Goal: Obtain resource: Download file/media

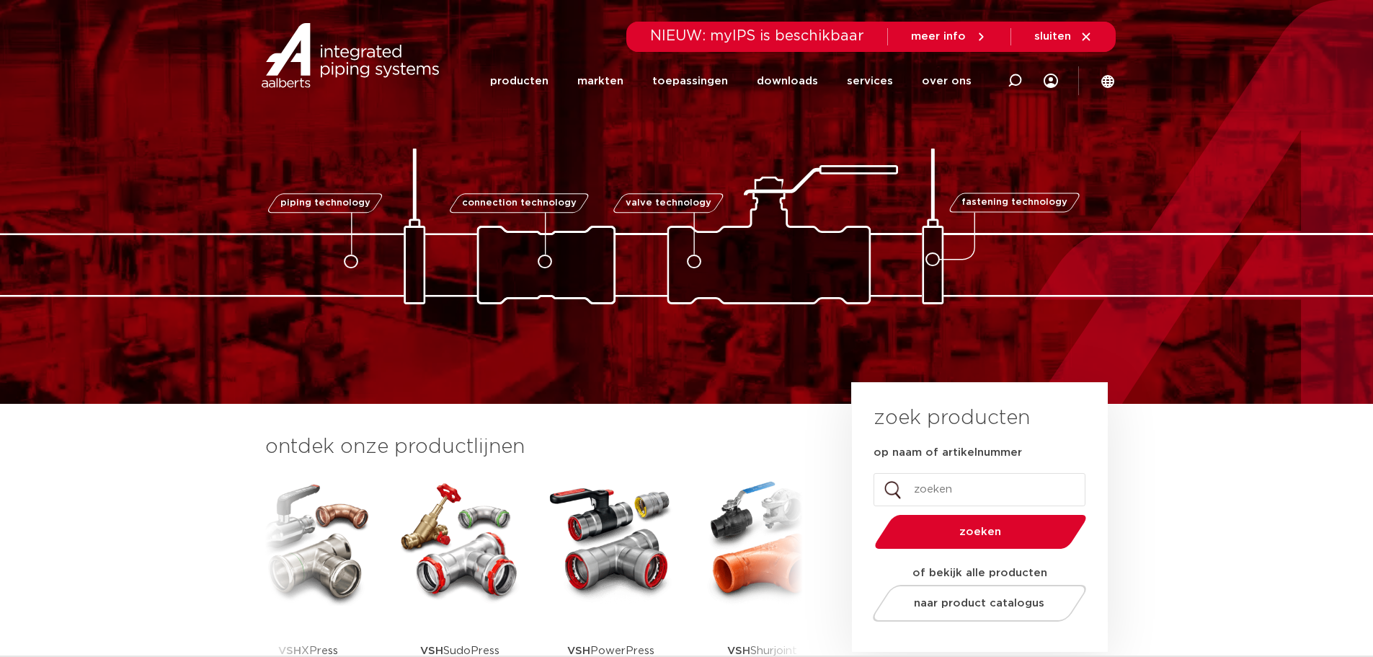
click at [1026, 89] on div at bounding box center [1015, 80] width 58 height 59
paste input "1050000100"
type input "1050000100"
click button "Zoeken" at bounding box center [0, 0] width 0 height 0
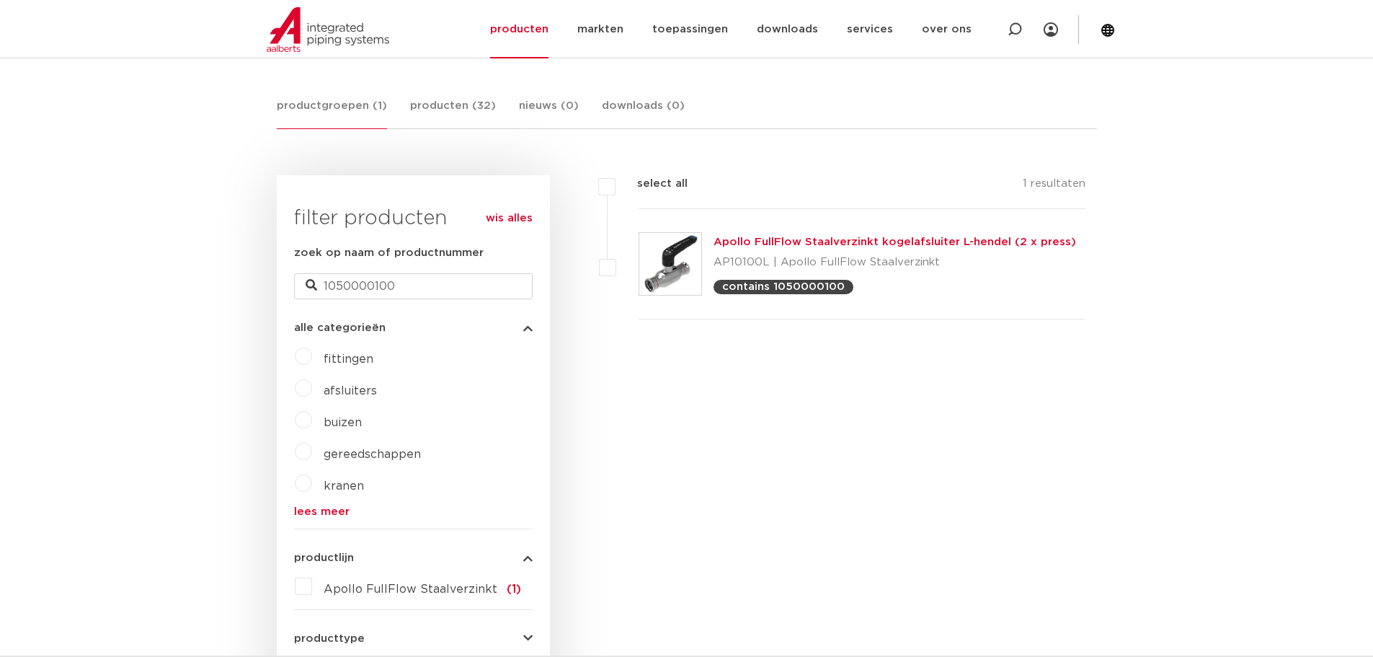
scroll to position [241, 0]
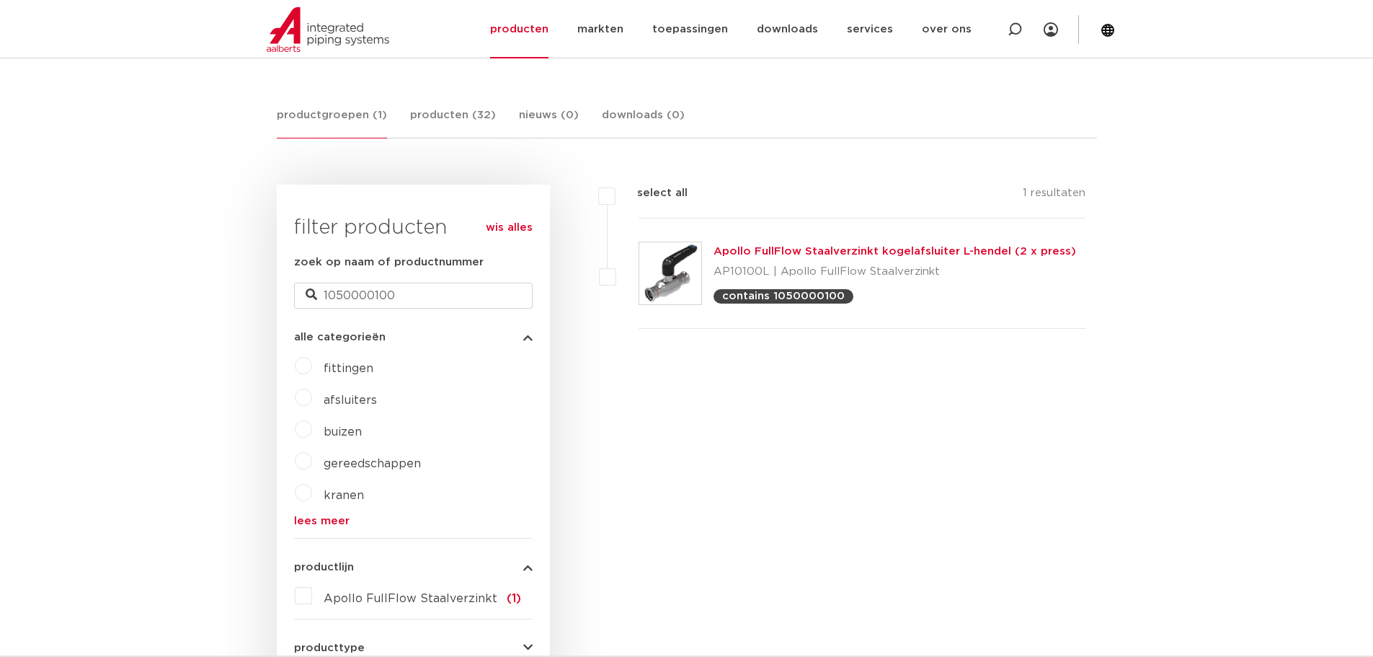
click at [799, 254] on link "Apollo FullFlow Staalverzinkt kogelafsluiter L-hendel (2 x press)" at bounding box center [895, 251] width 363 height 11
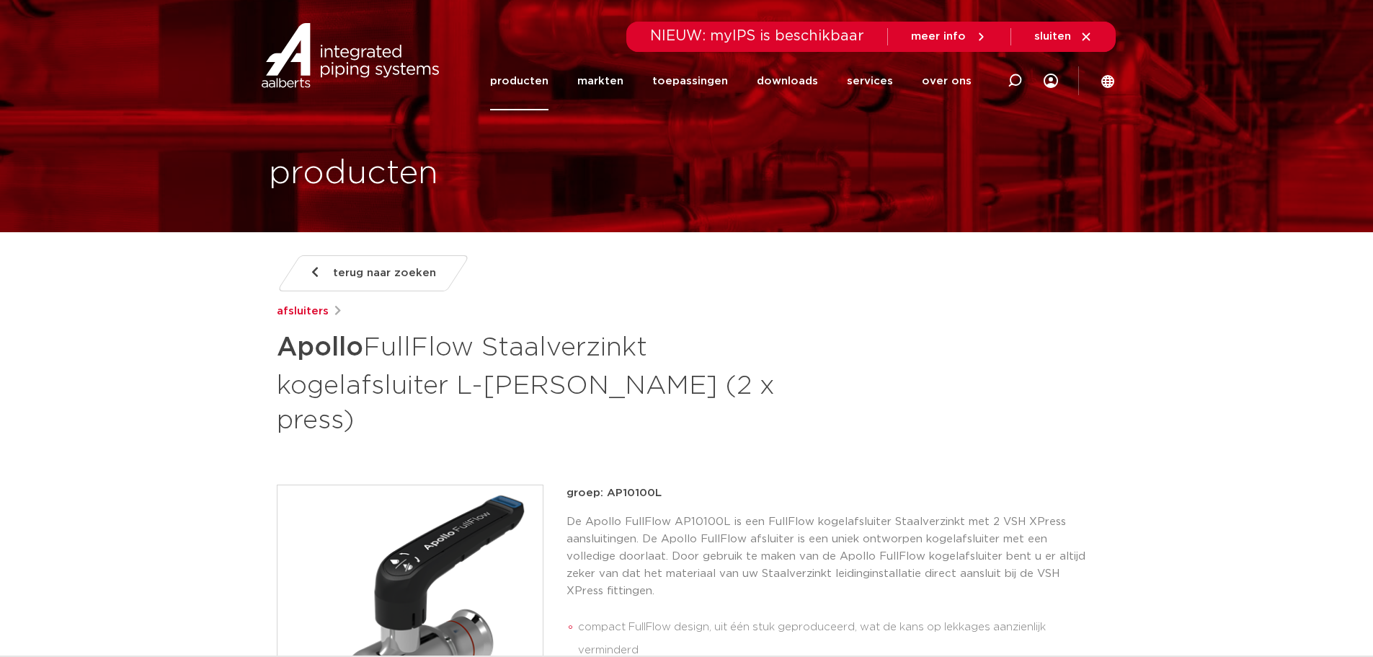
scroll to position [240, 0]
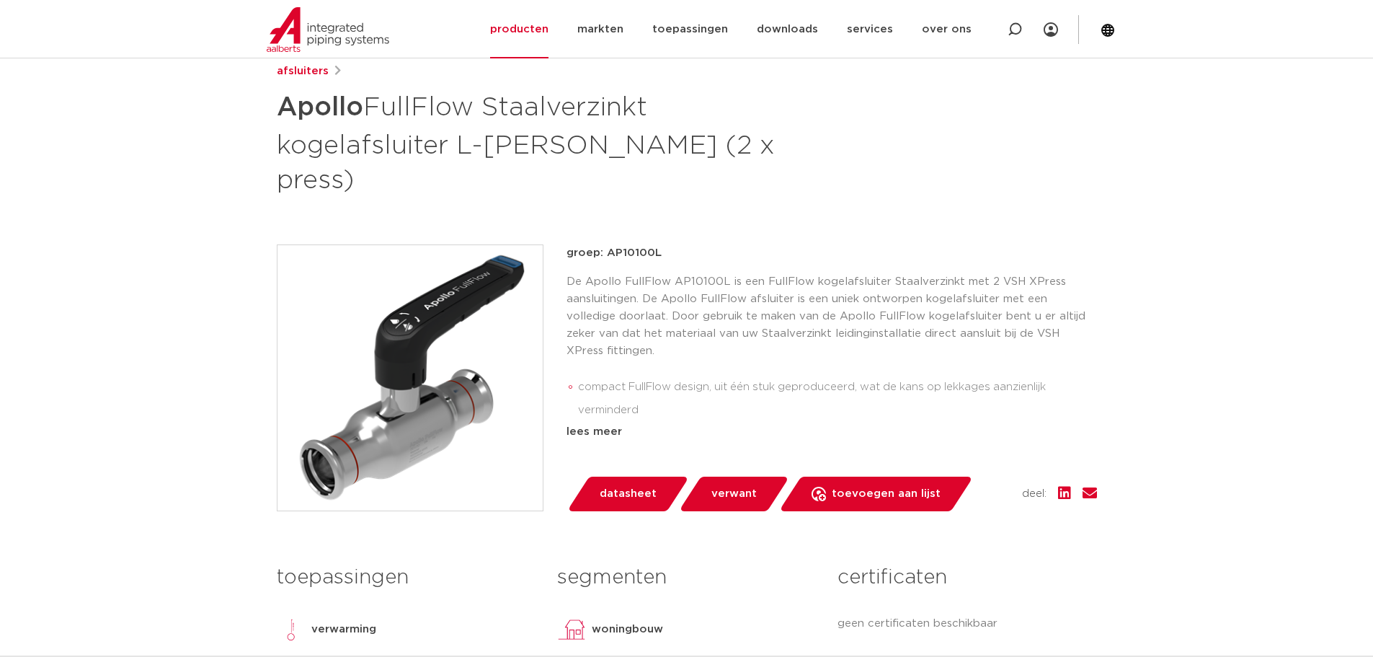
click at [624, 482] on span "datasheet" at bounding box center [628, 493] width 57 height 23
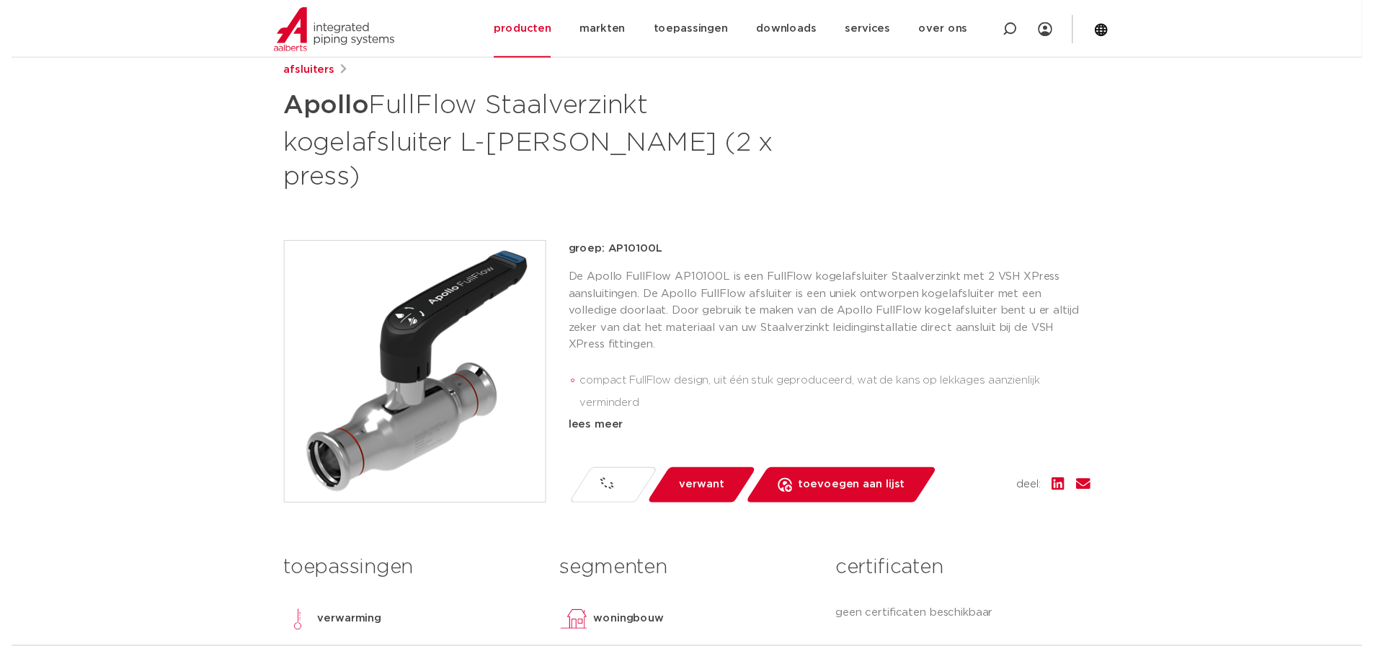
scroll to position [481, 0]
